Goal: Information Seeking & Learning: Check status

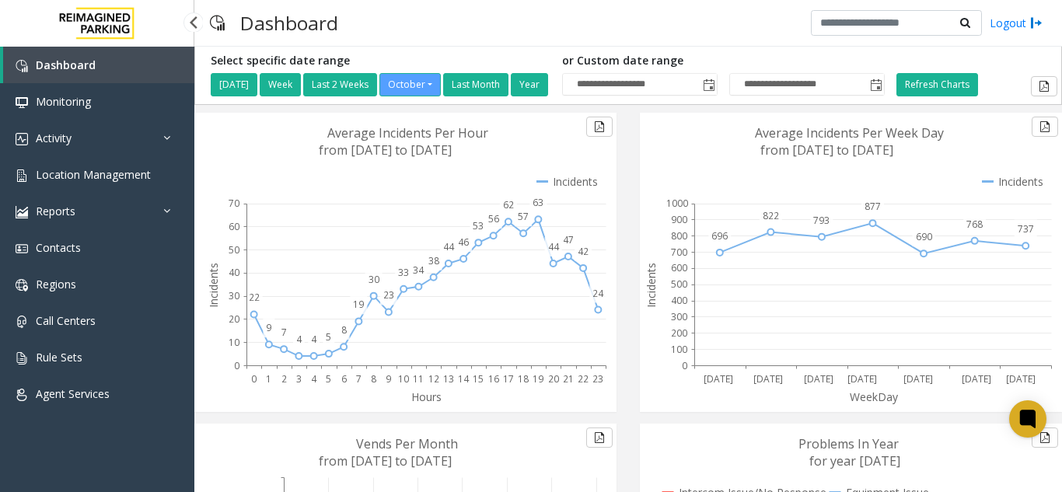
click at [96, 175] on span "Location Management" at bounding box center [93, 174] width 115 height 15
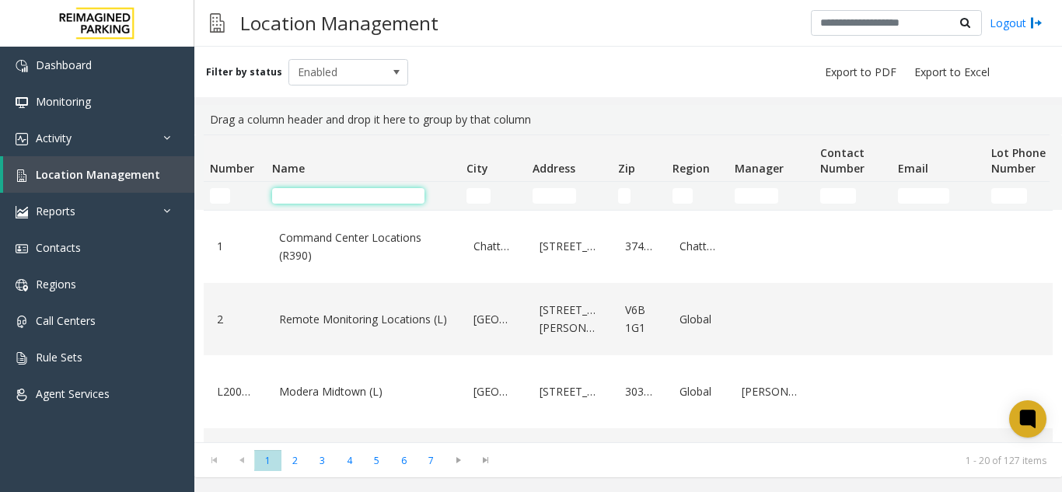
click at [318, 204] on td "Name Filter" at bounding box center [363, 196] width 194 height 28
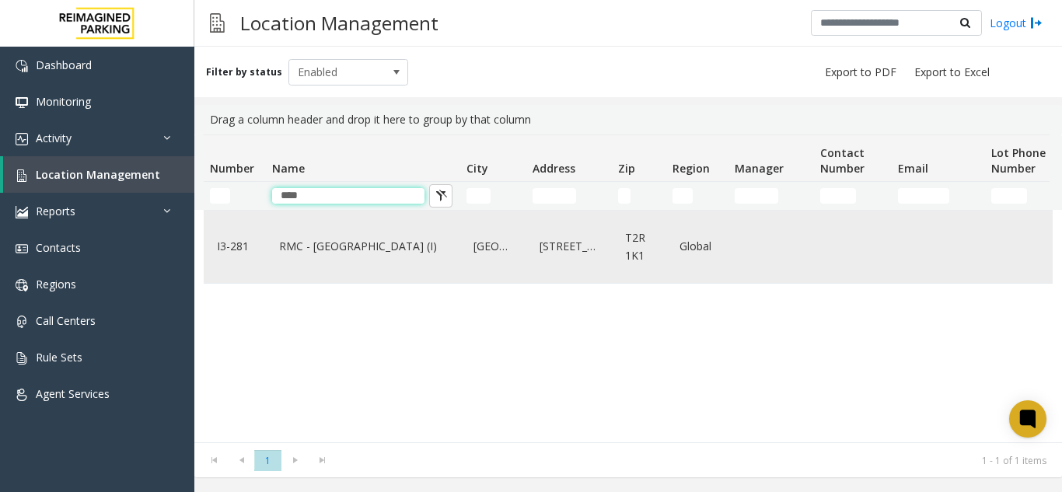
type input "****"
click at [501, 230] on div "Calgary" at bounding box center [493, 247] width 47 height 60
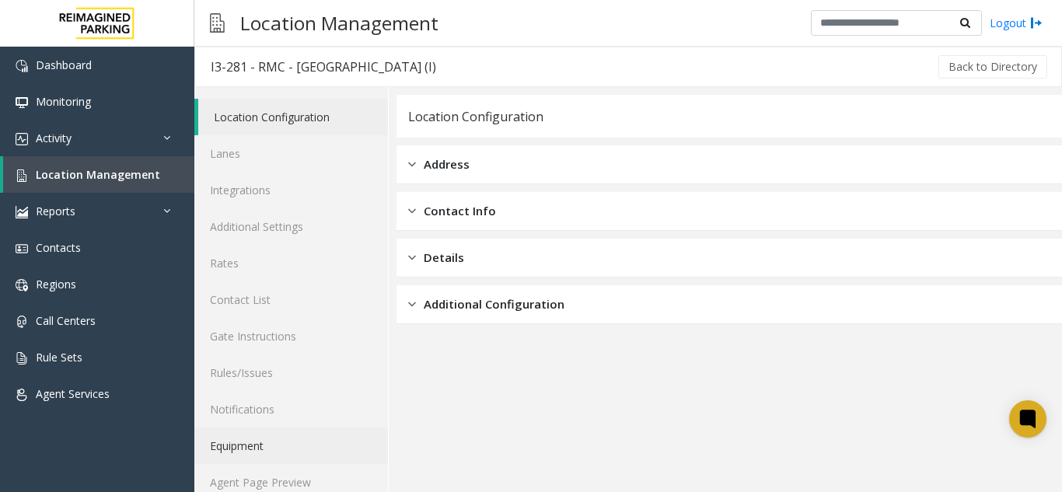
scroll to position [20, 0]
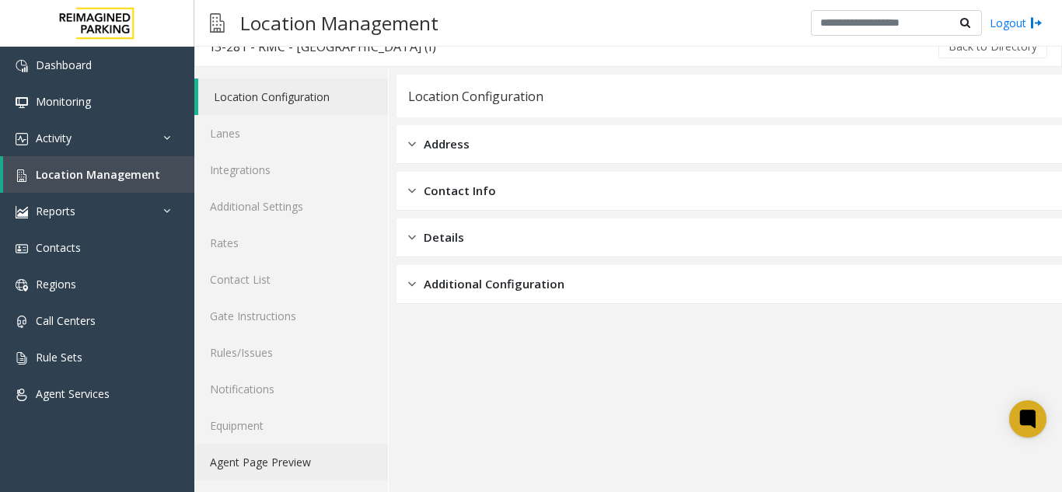
click at [299, 462] on link "Agent Page Preview" at bounding box center [291, 462] width 194 height 37
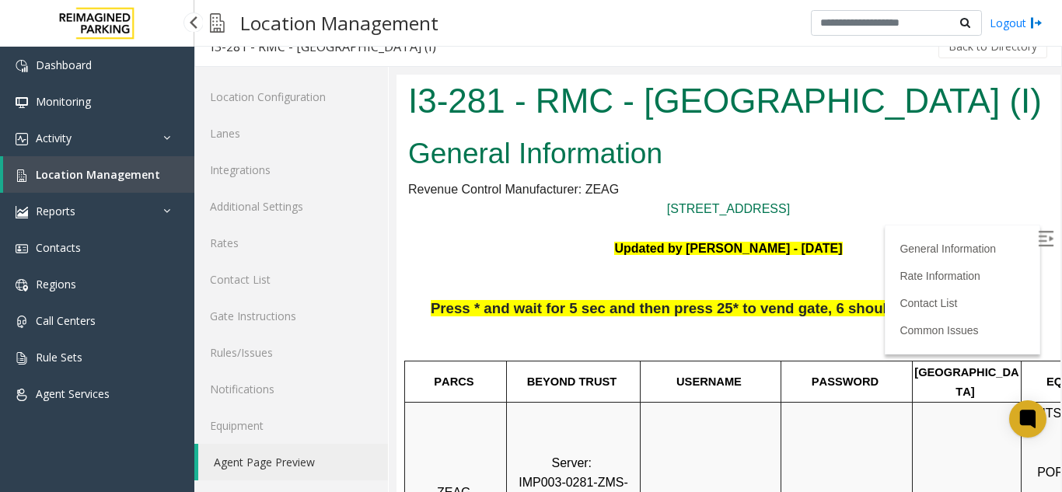
click at [48, 180] on span "Location Management" at bounding box center [98, 174] width 124 height 15
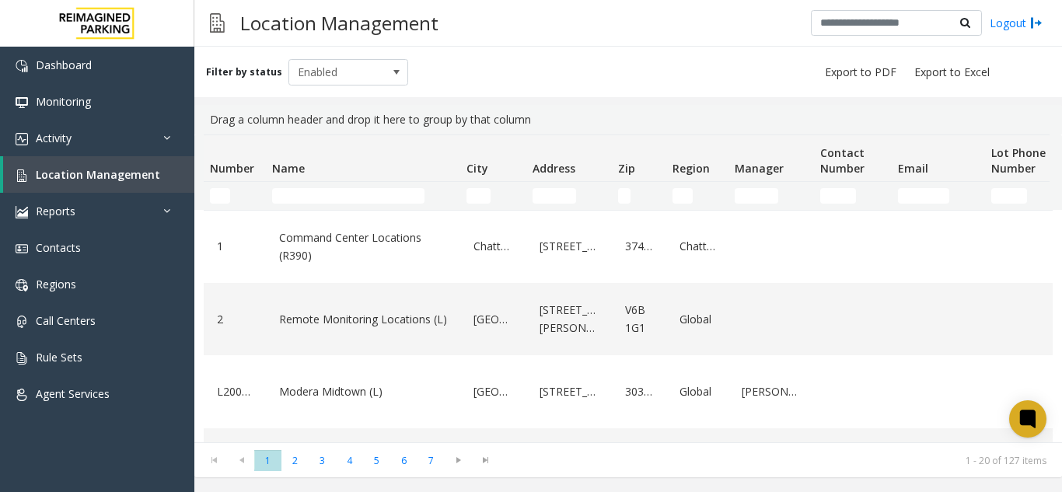
click at [308, 184] on td "Name Filter" at bounding box center [363, 196] width 194 height 28
click at [309, 187] on td "Name Filter" at bounding box center [363, 196] width 194 height 28
drag, startPoint x: 320, startPoint y: 202, endPoint x: 335, endPoint y: 283, distance: 82.4
click at [332, 268] on div "Number Name City Address Zip Region Manager Contact Number Email Lot Phone Numb…" at bounding box center [628, 289] width 868 height 308
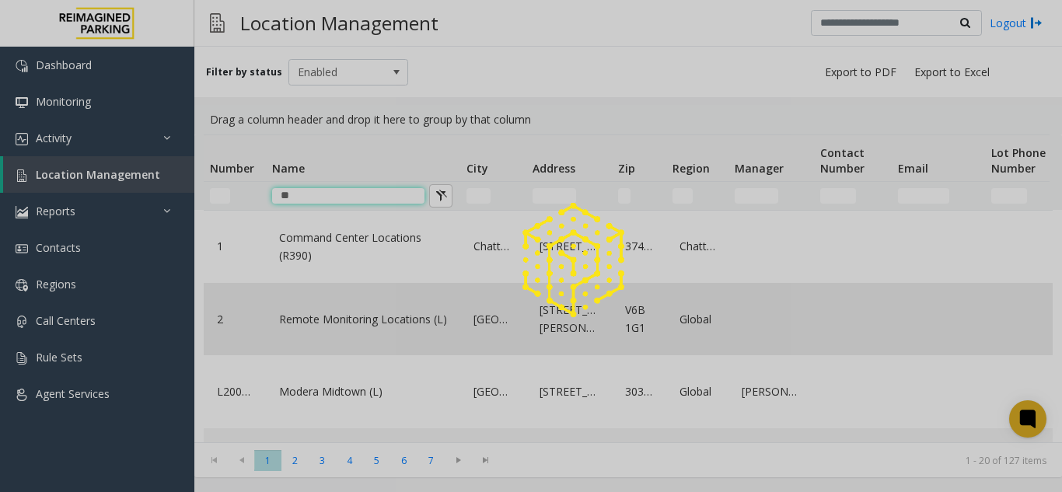
type input "***"
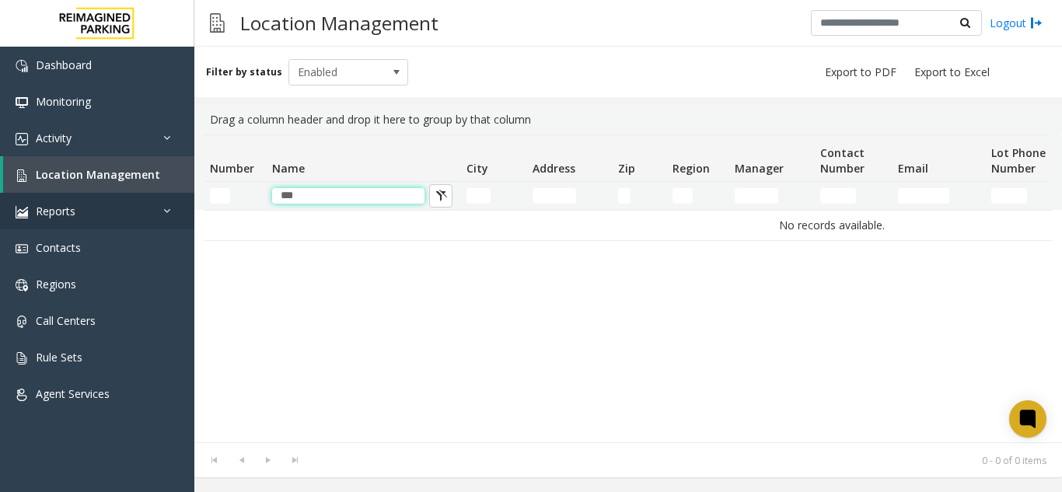
drag, startPoint x: 324, startPoint y: 193, endPoint x: 191, endPoint y: 201, distance: 133.2
click at [191, 201] on app-root "Dashboard Monitoring Activity Daily Activity Lane Activity Agent Activity Quali…" at bounding box center [531, 246] width 1062 height 492
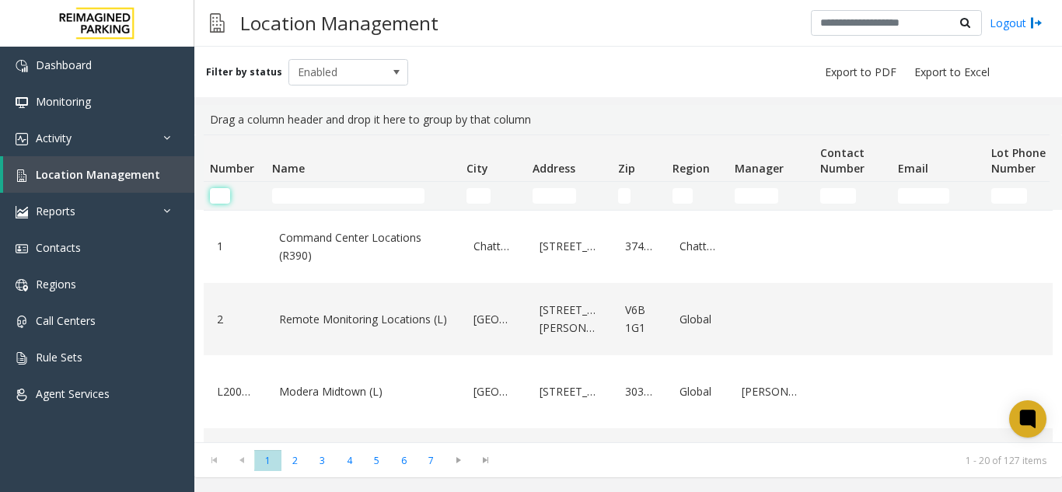
click at [218, 194] on input "Number Filter" at bounding box center [220, 196] width 20 height 16
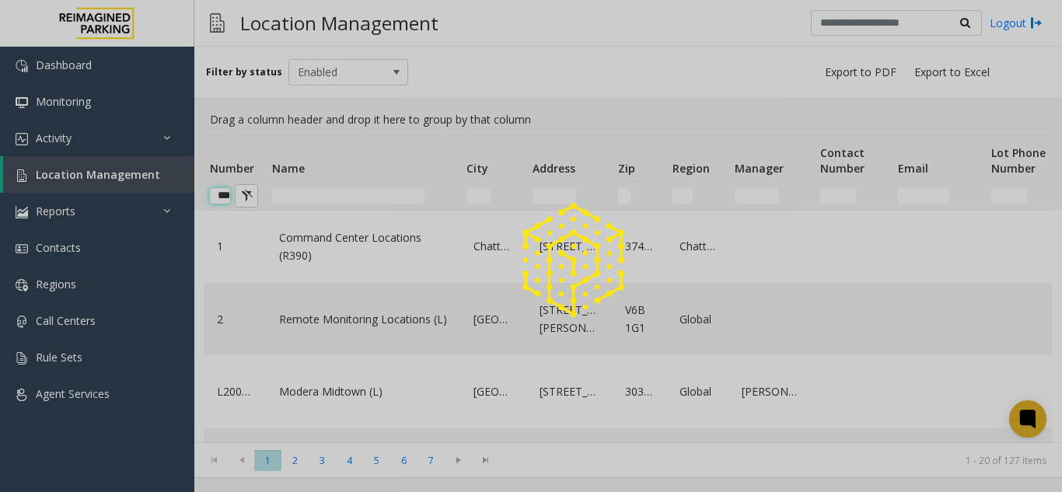
scroll to position [0, 7]
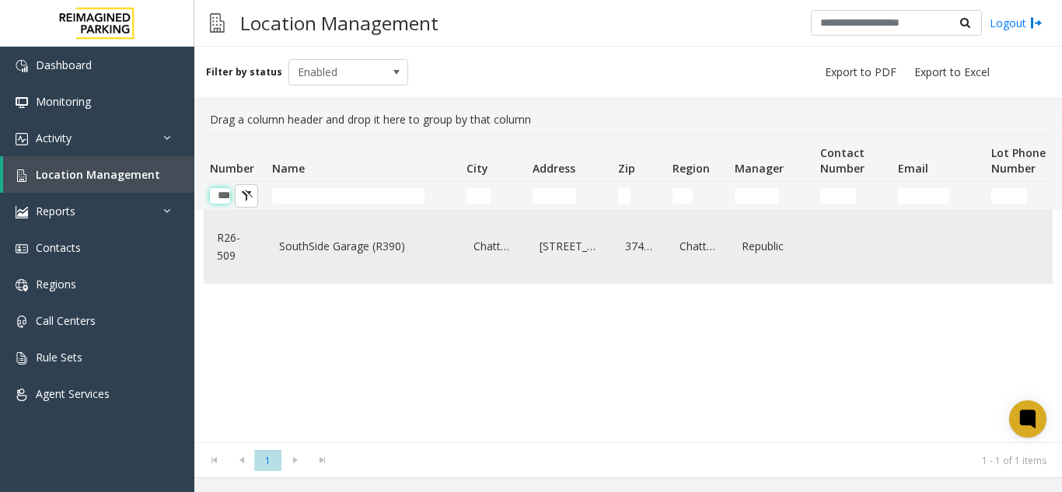
type input "***"
click at [320, 260] on div "SouthSide Garage (R390)" at bounding box center [363, 247] width 176 height 60
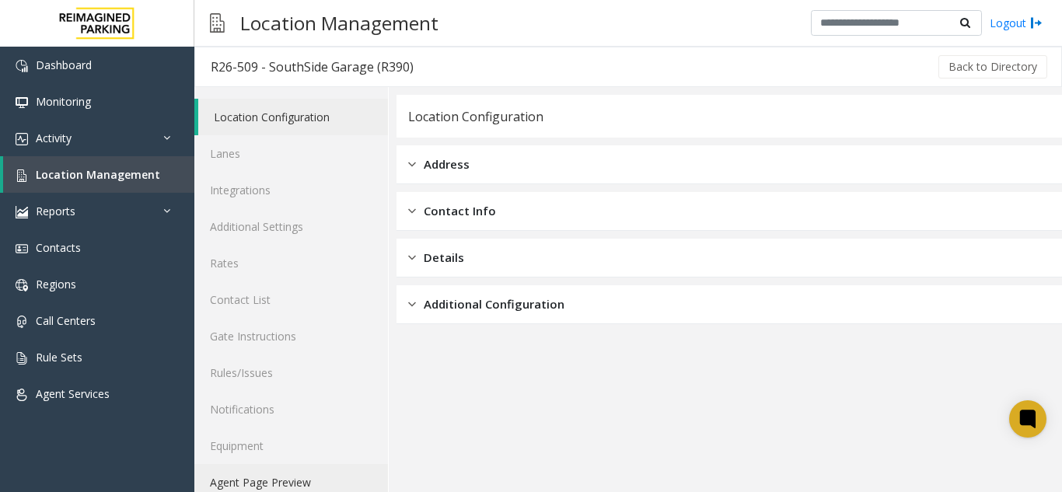
click at [295, 478] on link "Agent Page Preview" at bounding box center [291, 482] width 194 height 37
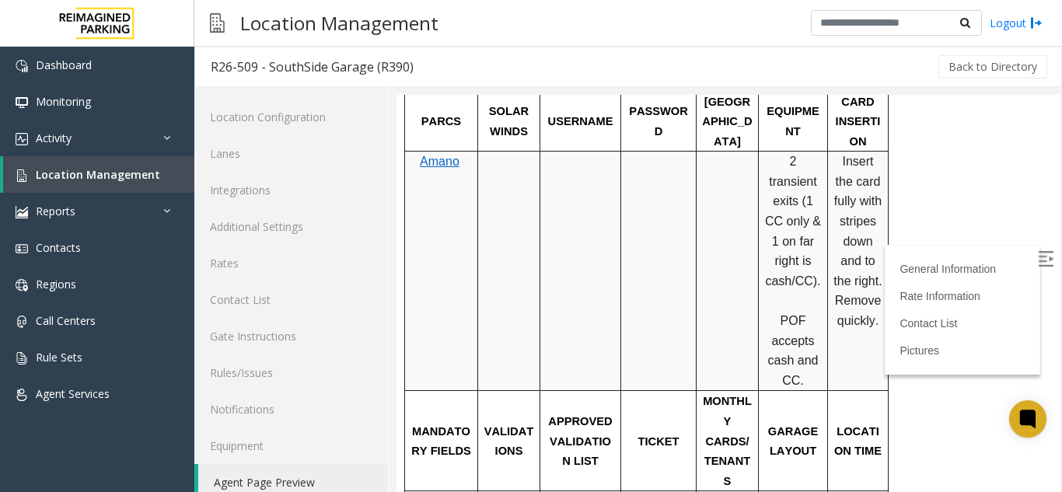
scroll to position [622, 0]
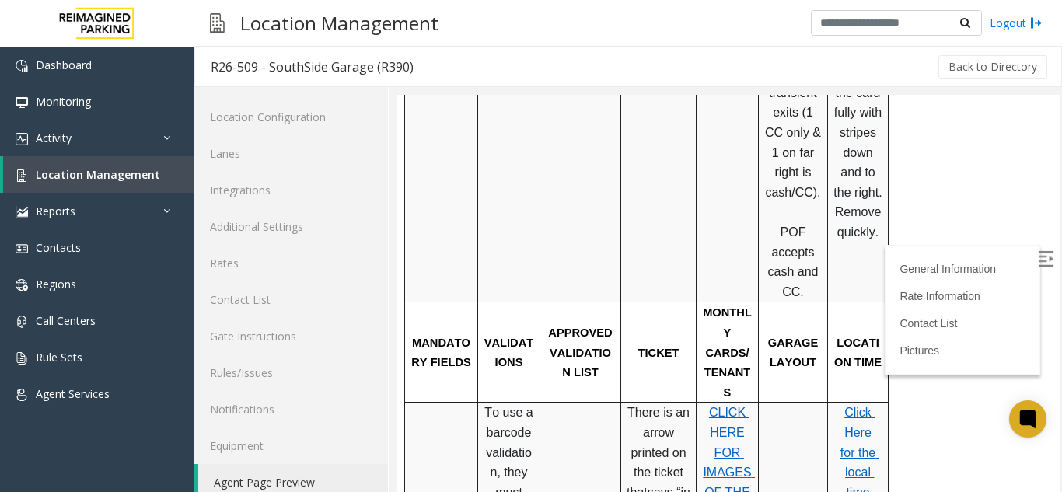
click at [848, 404] on p "Click Here for the local time" at bounding box center [858, 453] width 49 height 100
click at [867, 406] on span "Click Here for the local time" at bounding box center [860, 452] width 39 height 93
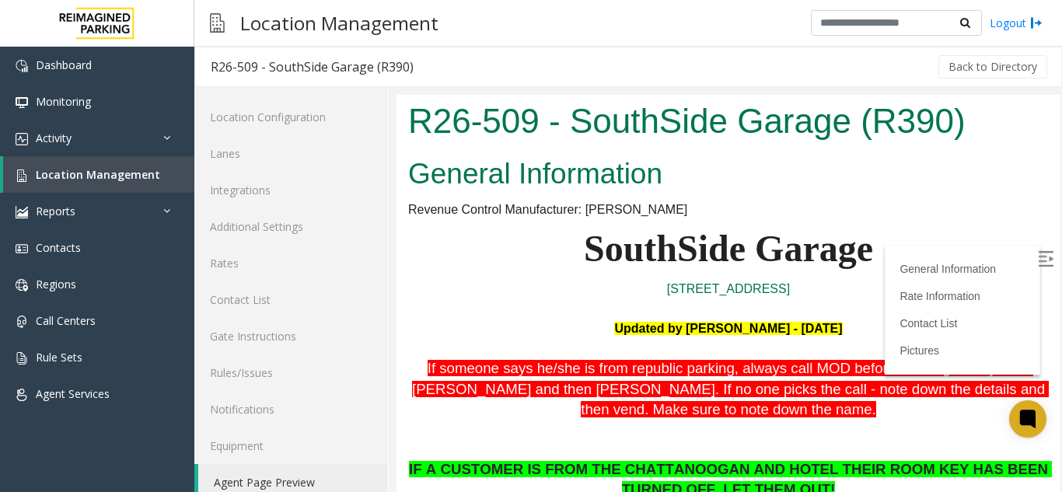
scroll to position [622, 0]
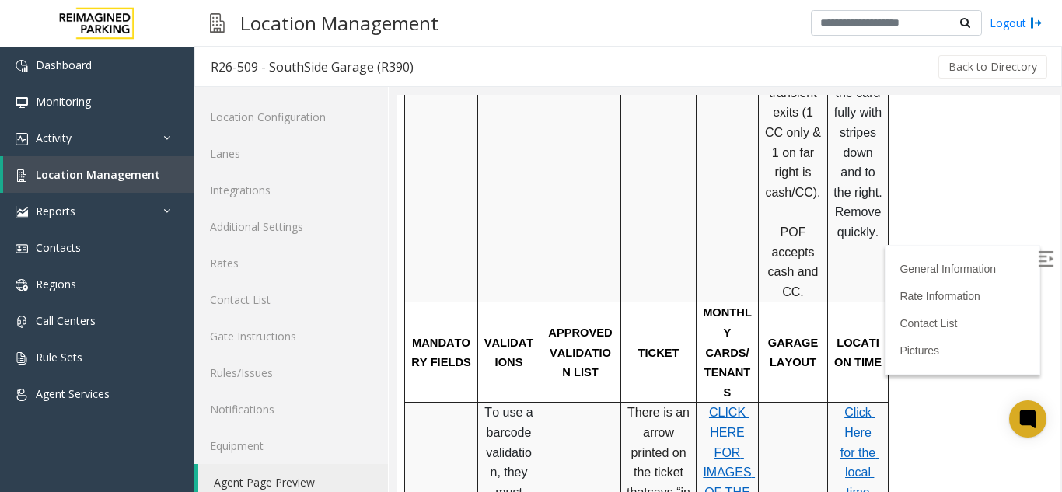
click at [858, 406] on span "Click Here for the local time" at bounding box center [860, 452] width 39 height 93
click at [1038, 265] on img at bounding box center [1046, 259] width 16 height 16
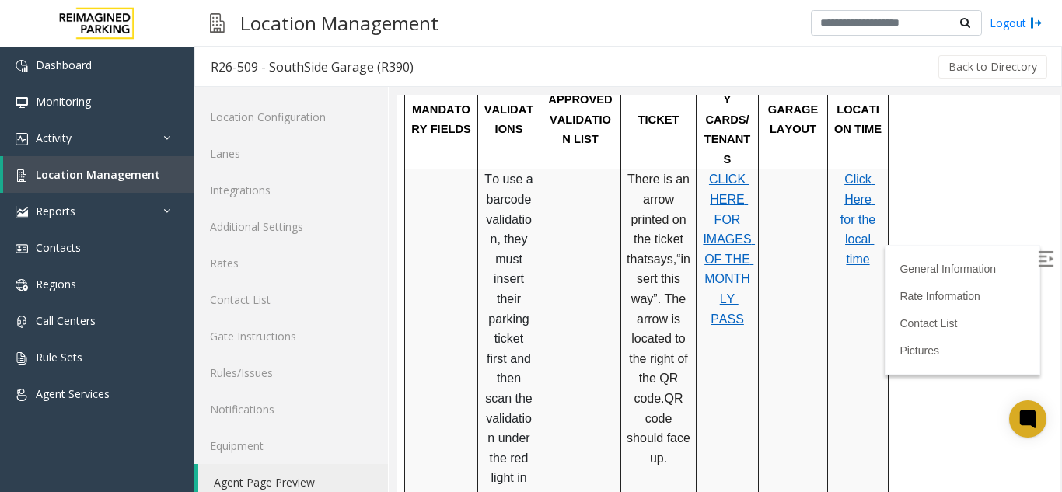
scroll to position [778, 0]
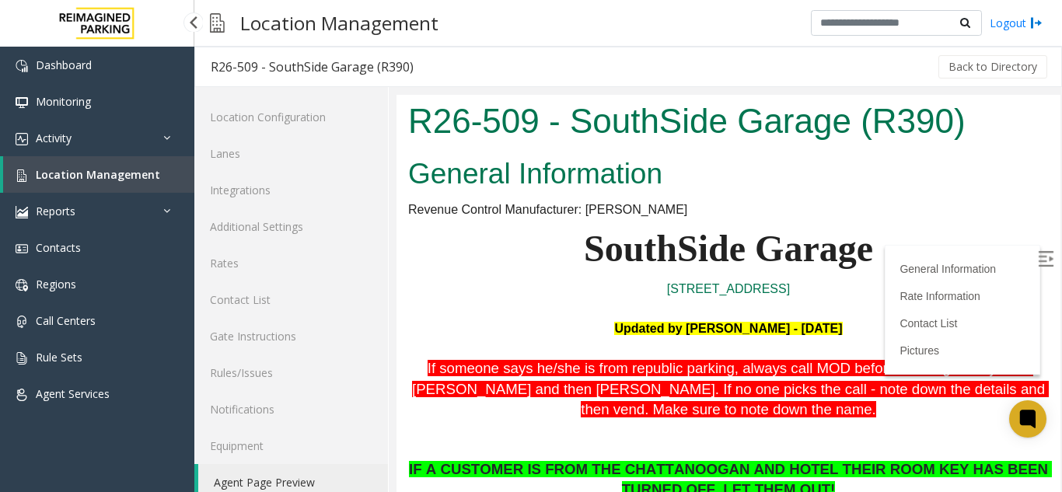
scroll to position [778, 0]
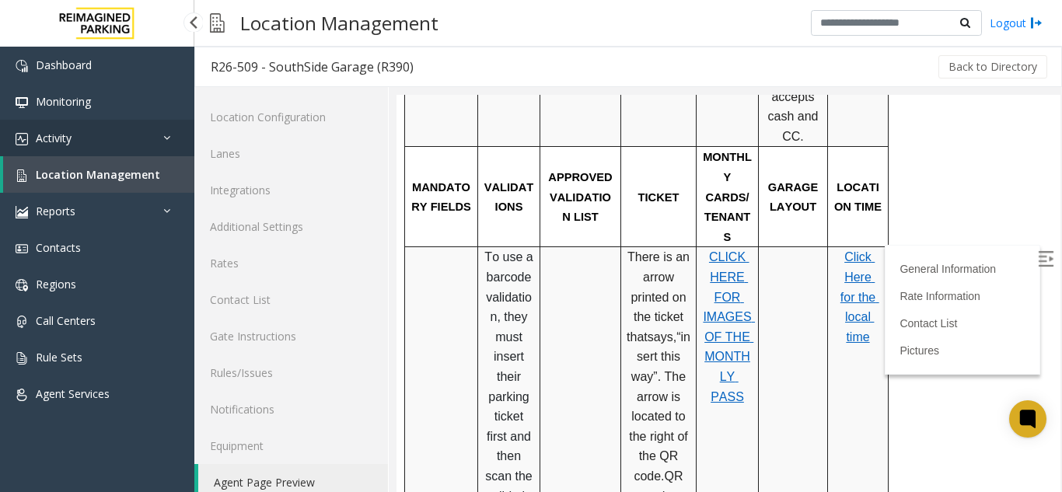
click at [66, 139] on span "Activity" at bounding box center [54, 138] width 36 height 15
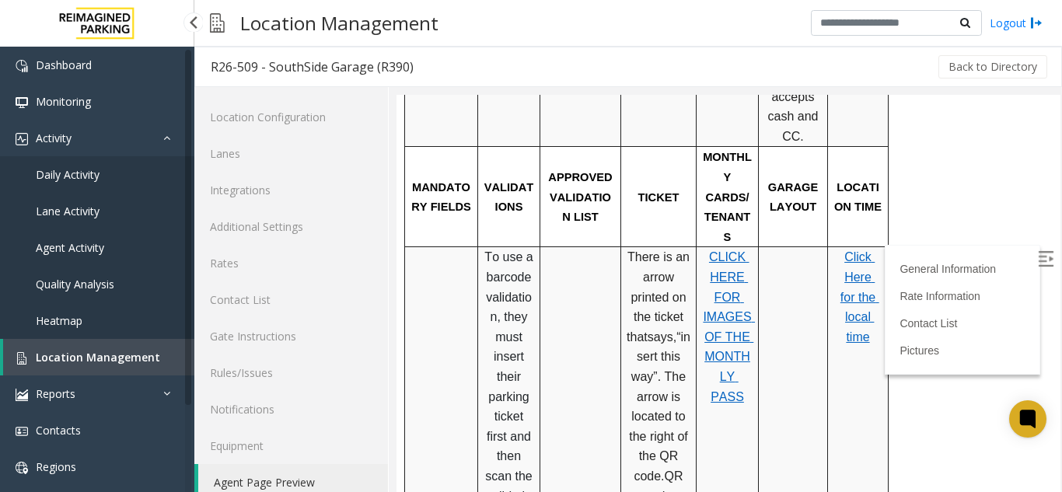
click at [106, 183] on link "Daily Activity" at bounding box center [97, 174] width 194 height 37
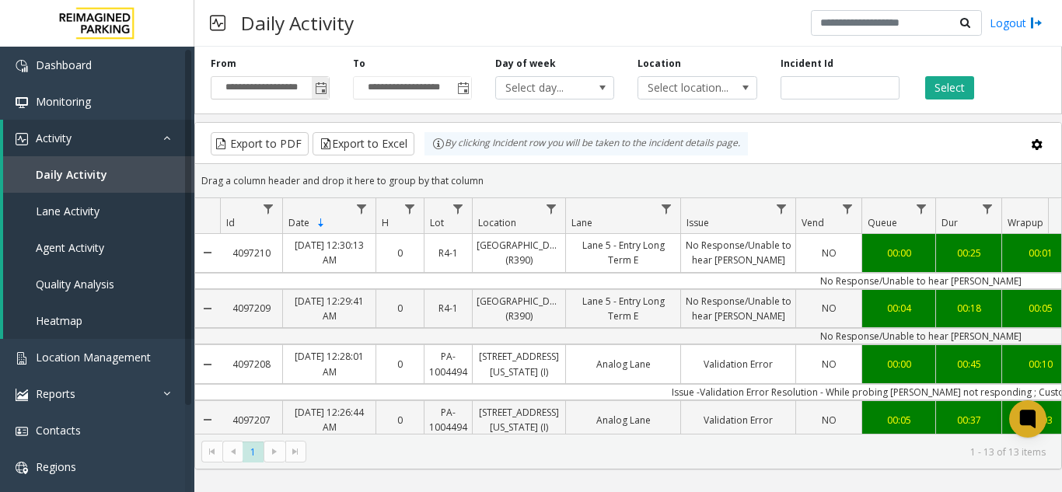
click at [327, 88] on span "Toggle popup" at bounding box center [321, 88] width 12 height 12
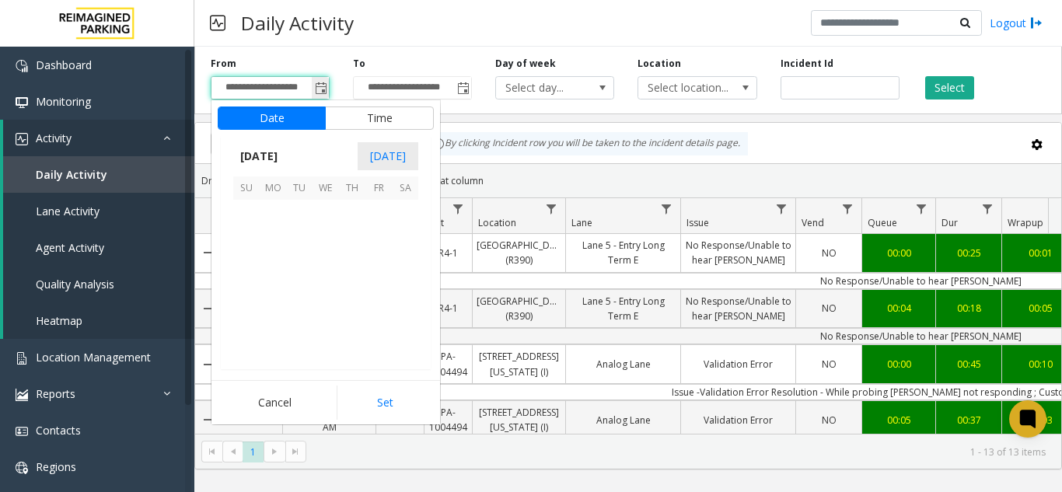
scroll to position [279273, 0]
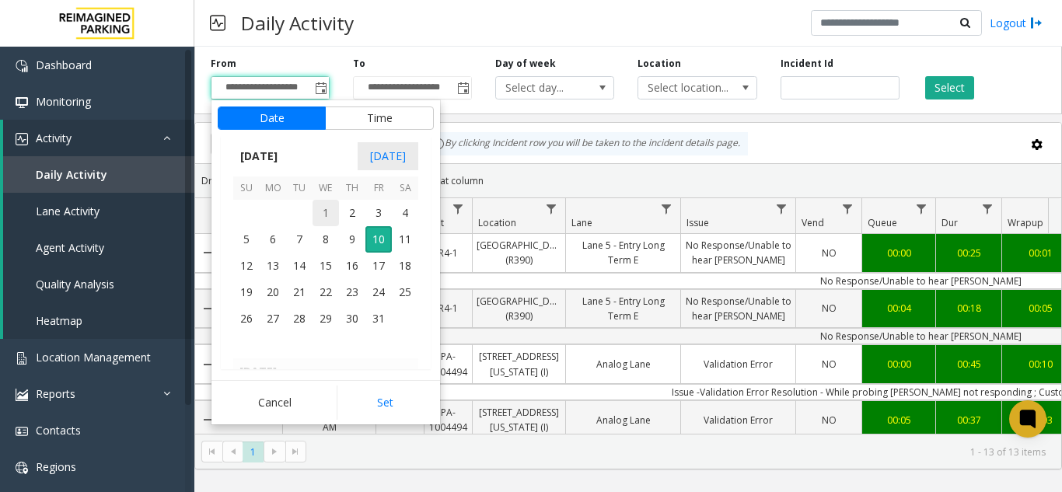
click at [330, 210] on span "1" at bounding box center [326, 213] width 26 height 26
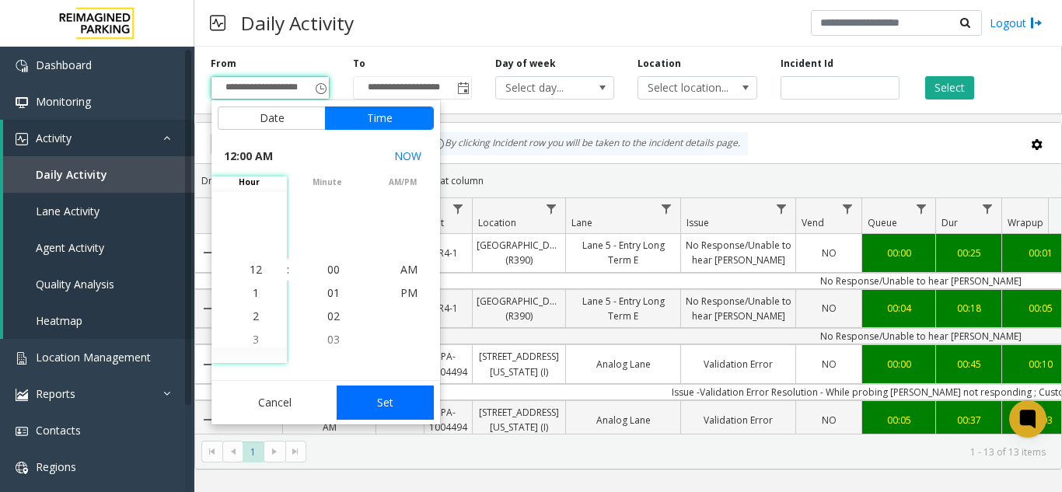
click at [413, 403] on button "Set" at bounding box center [386, 403] width 98 height 34
type input "**********"
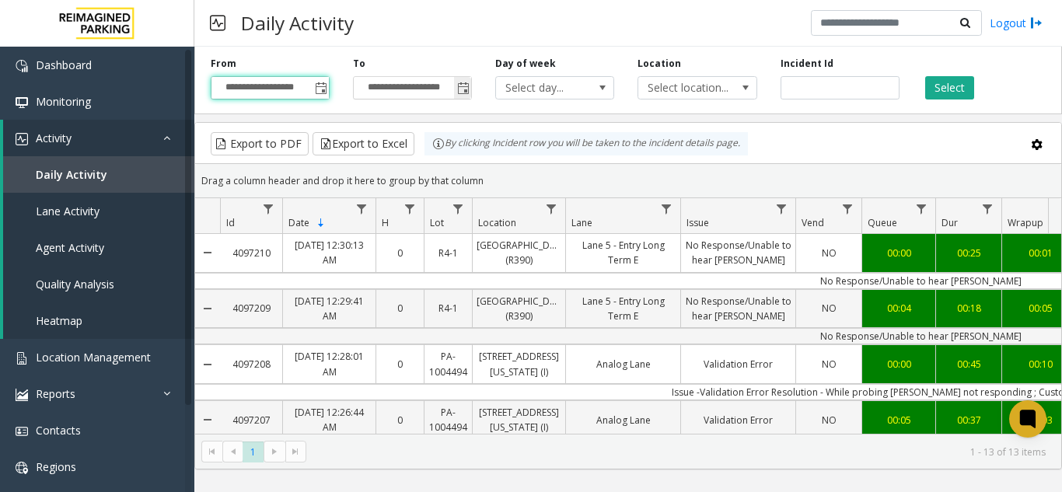
click at [462, 93] on span "Toggle popup" at bounding box center [463, 88] width 12 height 12
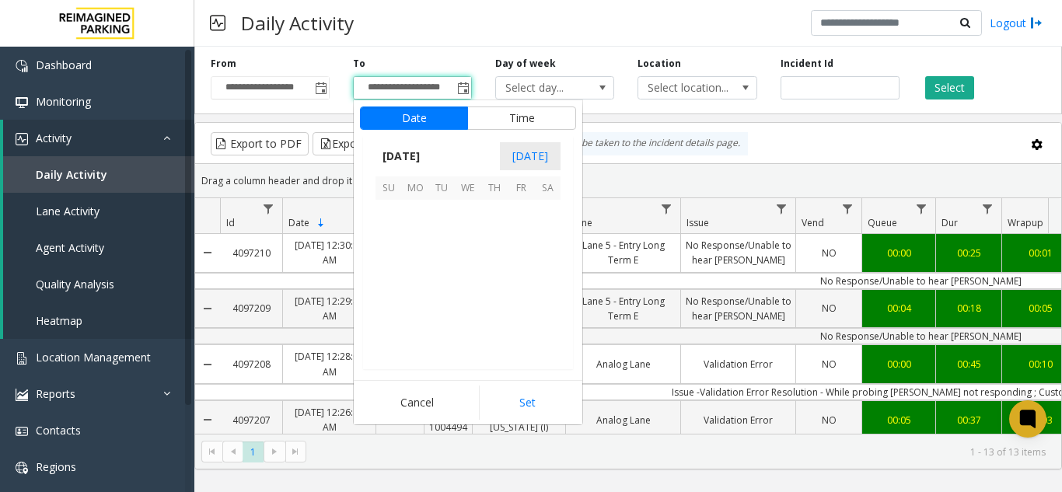
scroll to position [23, 0]
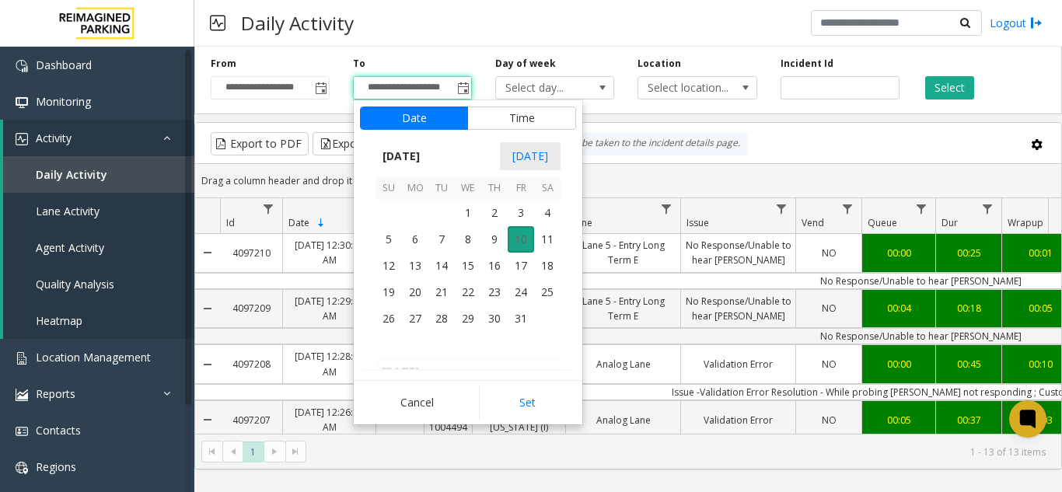
click at [519, 243] on span "10" at bounding box center [521, 239] width 26 height 26
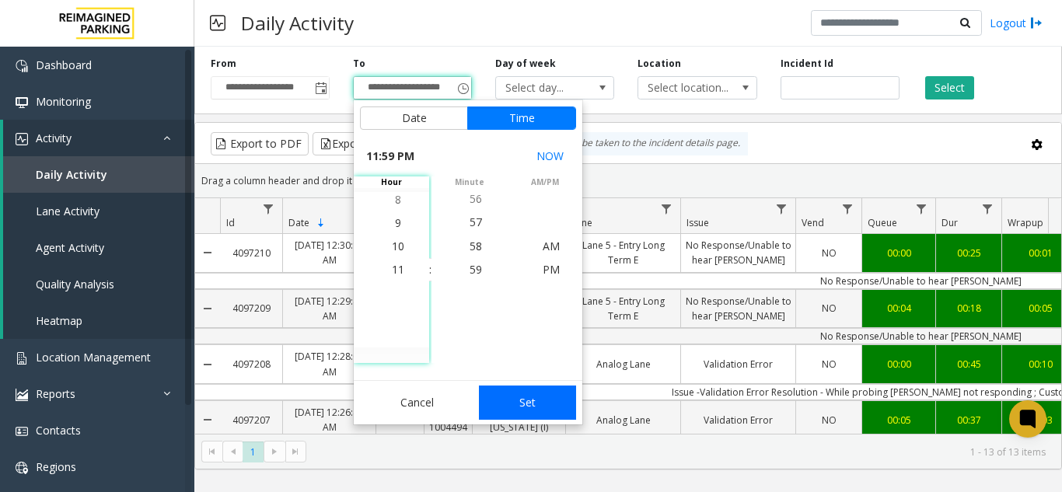
click at [529, 405] on button "Set" at bounding box center [528, 403] width 98 height 34
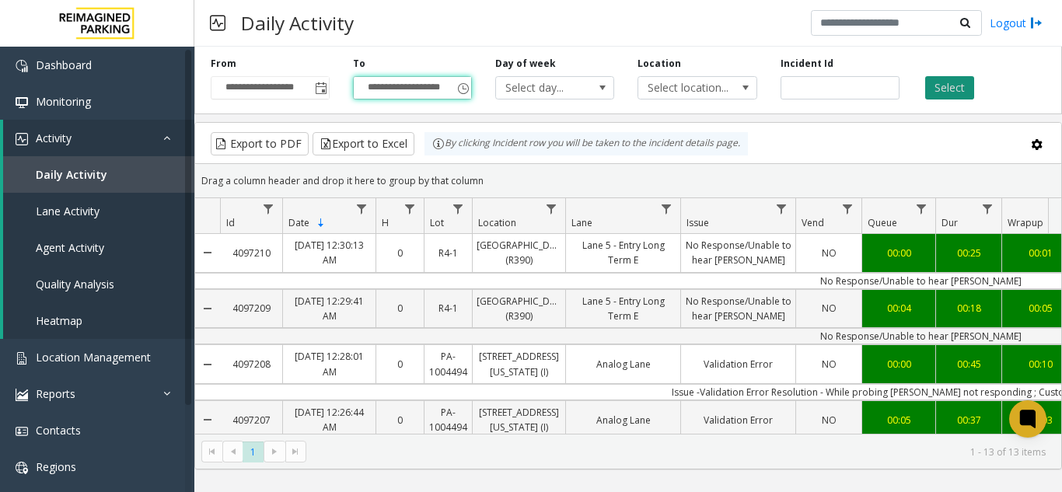
click at [945, 90] on button "Select" at bounding box center [949, 87] width 49 height 23
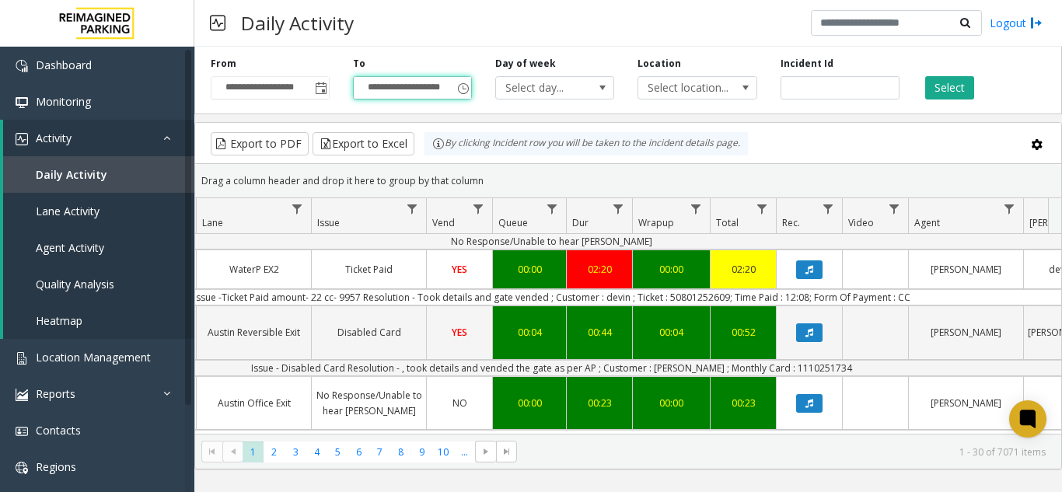
scroll to position [467, 369]
